Goal: Task Accomplishment & Management: Use online tool/utility

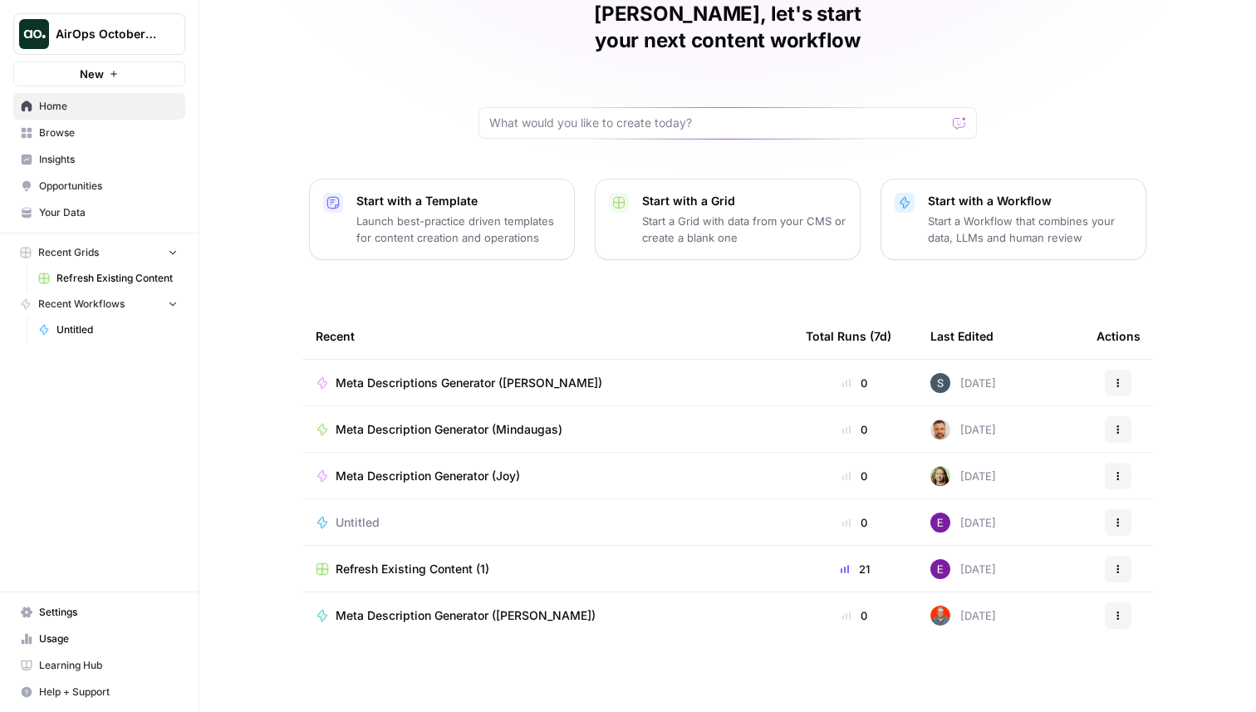
click at [434, 575] on span "Refresh Existing Content (1)" at bounding box center [413, 569] width 154 height 17
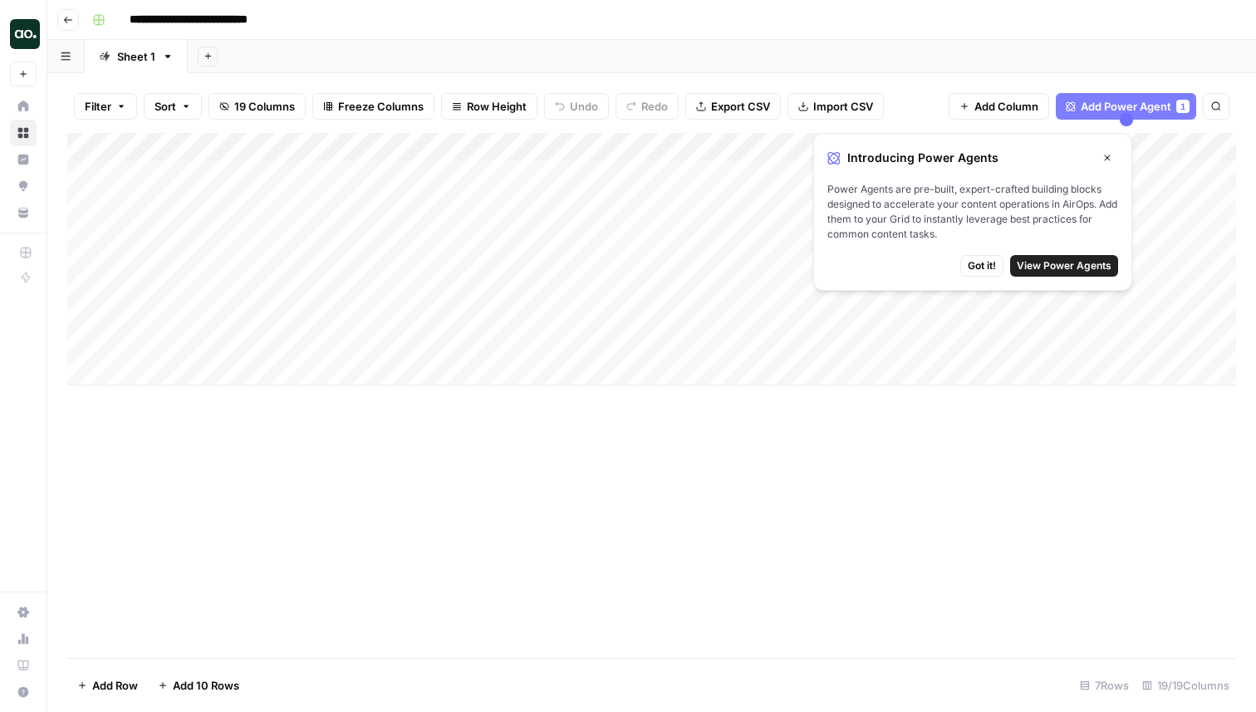
click at [1112, 155] on icon "button" at bounding box center [1108, 158] width 10 height 10
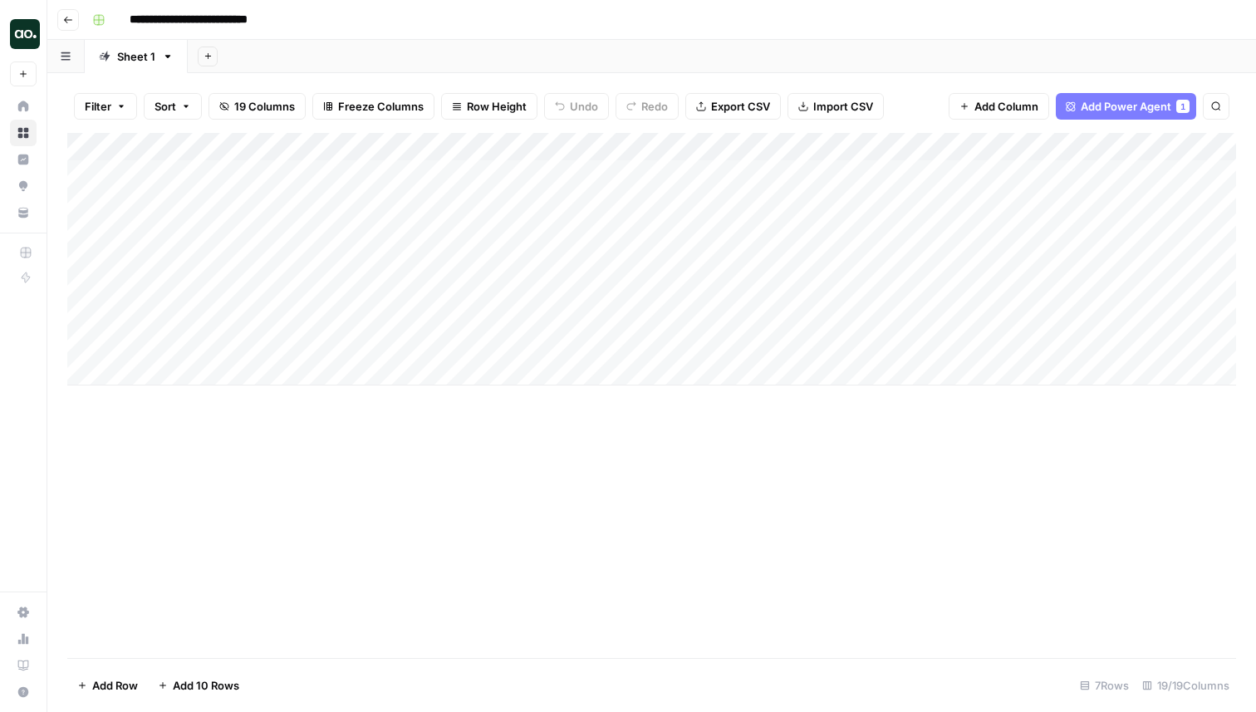
click at [823, 174] on div "Add Column" at bounding box center [651, 259] width 1169 height 253
click at [70, 22] on icon "button" at bounding box center [68, 20] width 10 height 10
